Goal: Check status: Check status

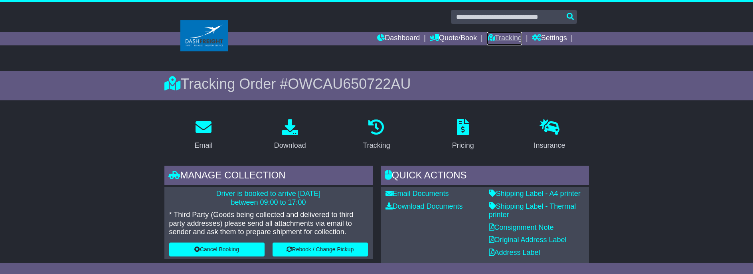
click at [503, 38] on link "Tracking" at bounding box center [504, 39] width 35 height 14
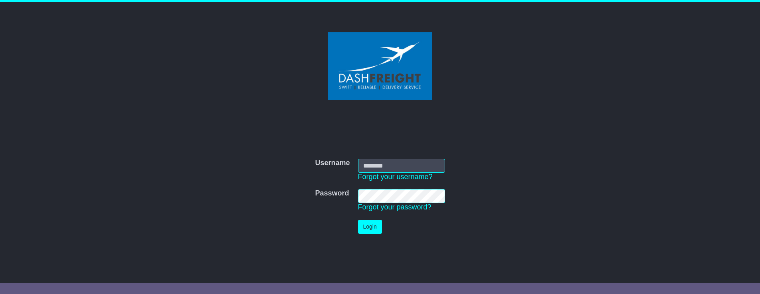
click at [372, 168] on input "Username" at bounding box center [401, 166] width 87 height 14
type input "**********"
drag, startPoint x: 368, startPoint y: 228, endPoint x: 368, endPoint y: 224, distance: 4.0
click at [367, 226] on button "Login" at bounding box center [370, 227] width 24 height 14
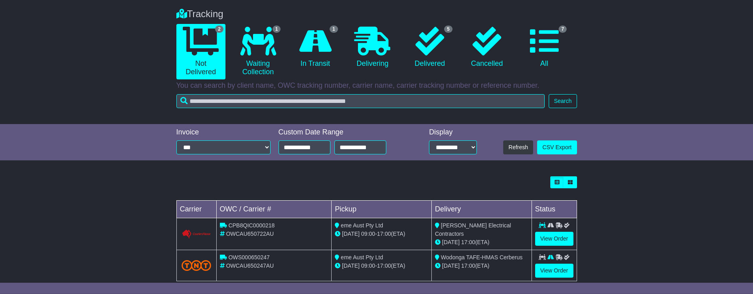
scroll to position [75, 0]
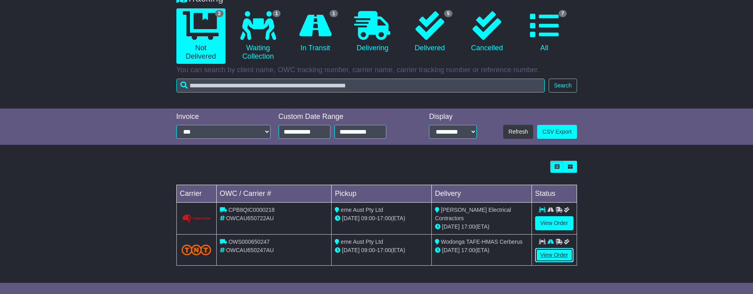
click at [549, 253] on link "View Order" at bounding box center [554, 255] width 38 height 14
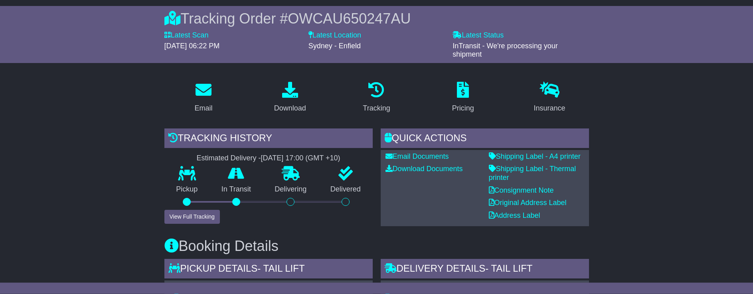
scroll to position [81, 0]
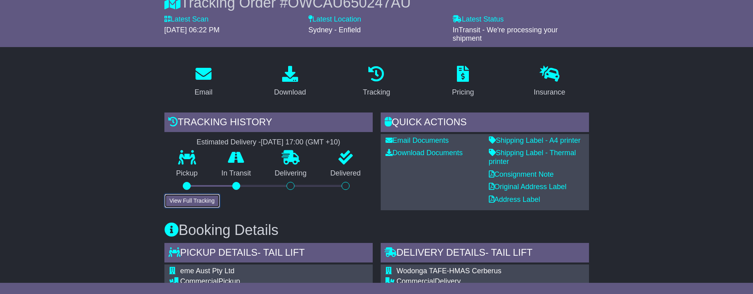
click at [202, 201] on button "View Full Tracking" at bounding box center [191, 201] width 55 height 14
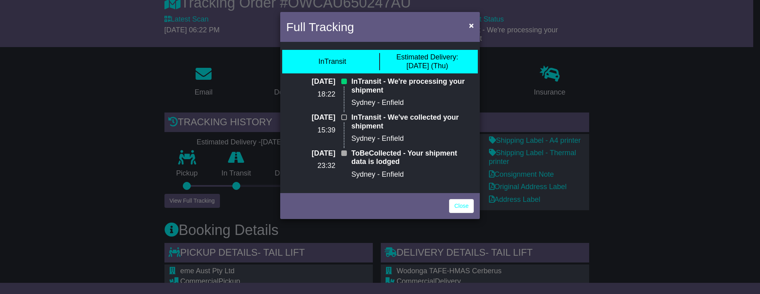
click at [660, 222] on div "Full Tracking × InTransit Estimated Delivery: [DATE] (Thu) [DATE] 18:22 InTrans…" at bounding box center [380, 147] width 760 height 294
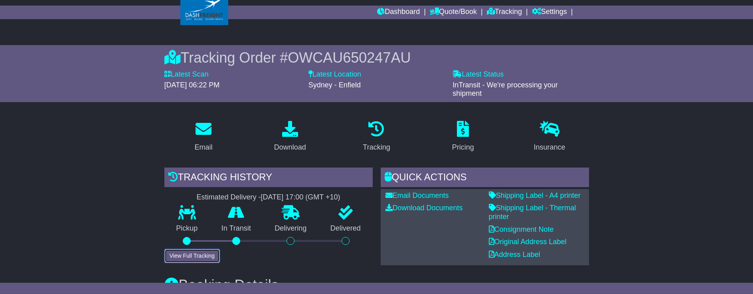
scroll to position [41, 0]
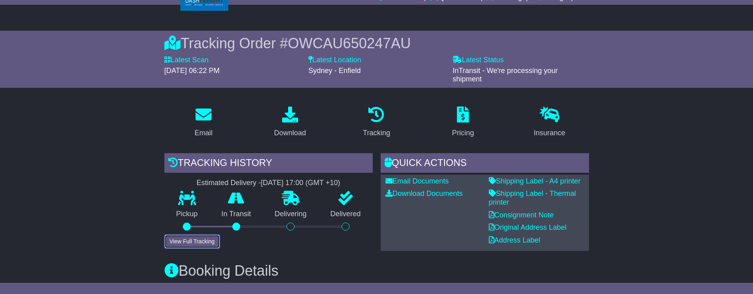
click at [196, 238] on button "View Full Tracking" at bounding box center [191, 242] width 55 height 14
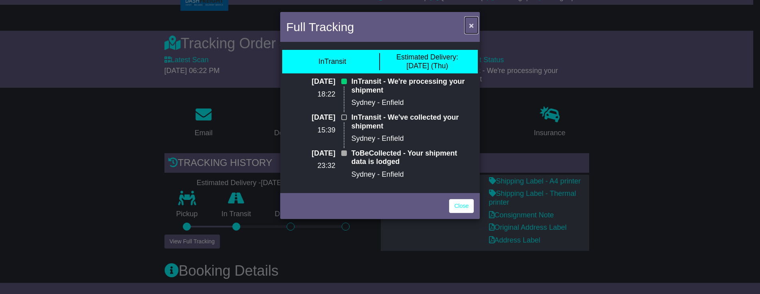
click at [471, 23] on span "×" at bounding box center [471, 25] width 5 height 9
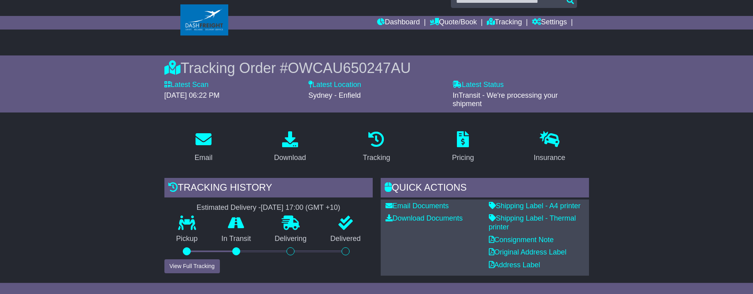
scroll to position [0, 0]
